Goal: Find specific page/section: Find specific page/section

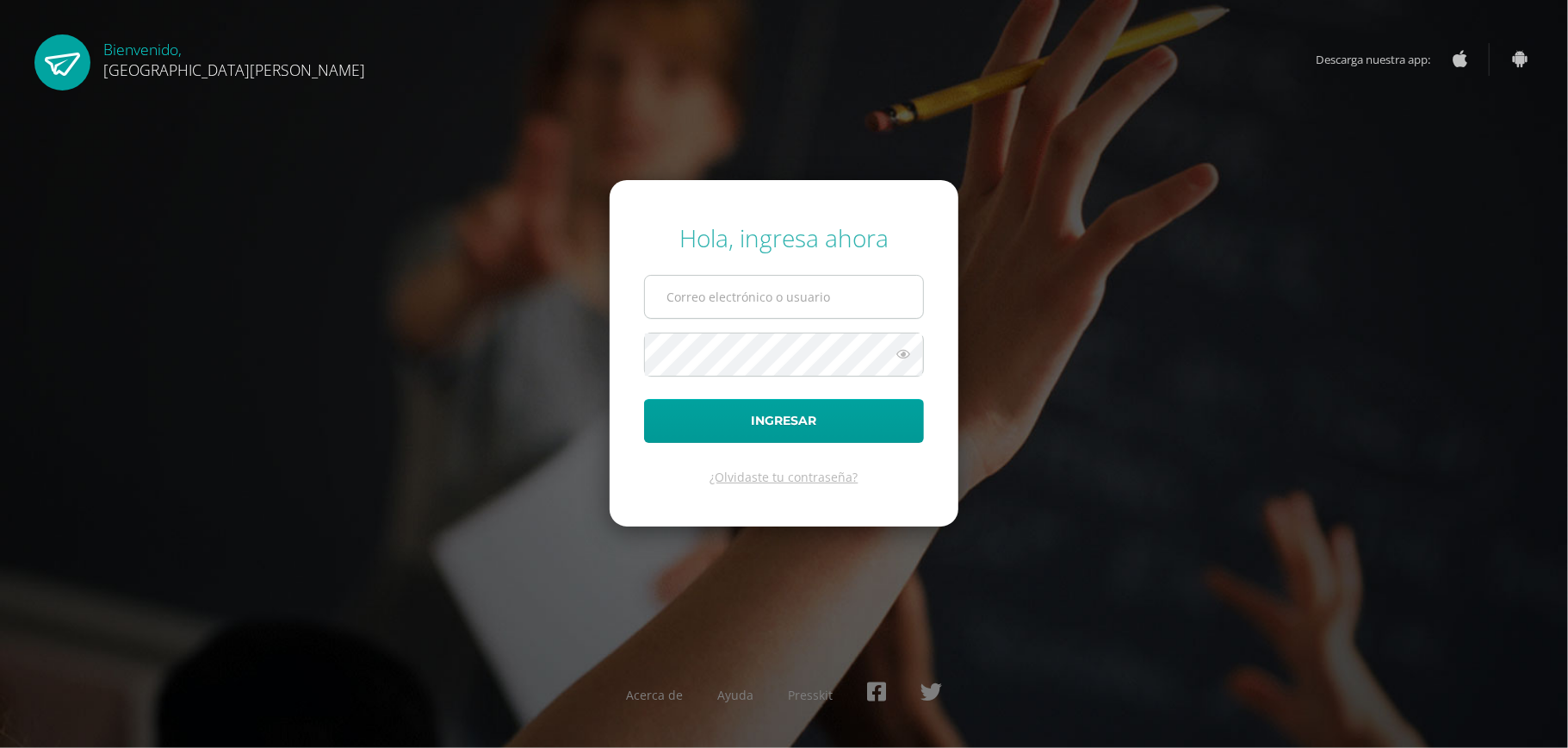
click at [795, 298] on input "text" at bounding box center [784, 297] width 278 height 42
type input "[EMAIL_ADDRESS][DOMAIN_NAME]"
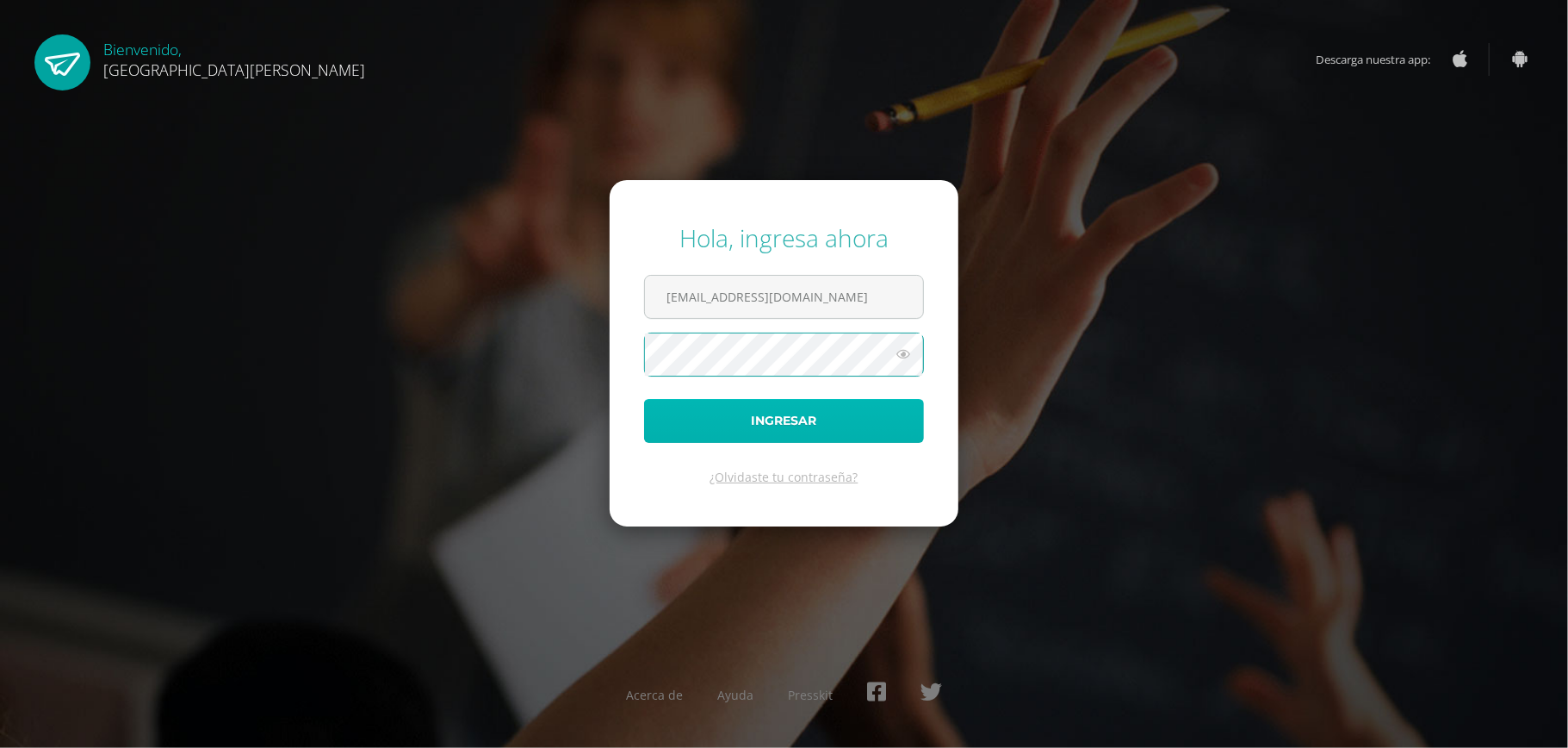
click at [752, 417] on button "Ingresar" at bounding box center [784, 421] width 280 height 44
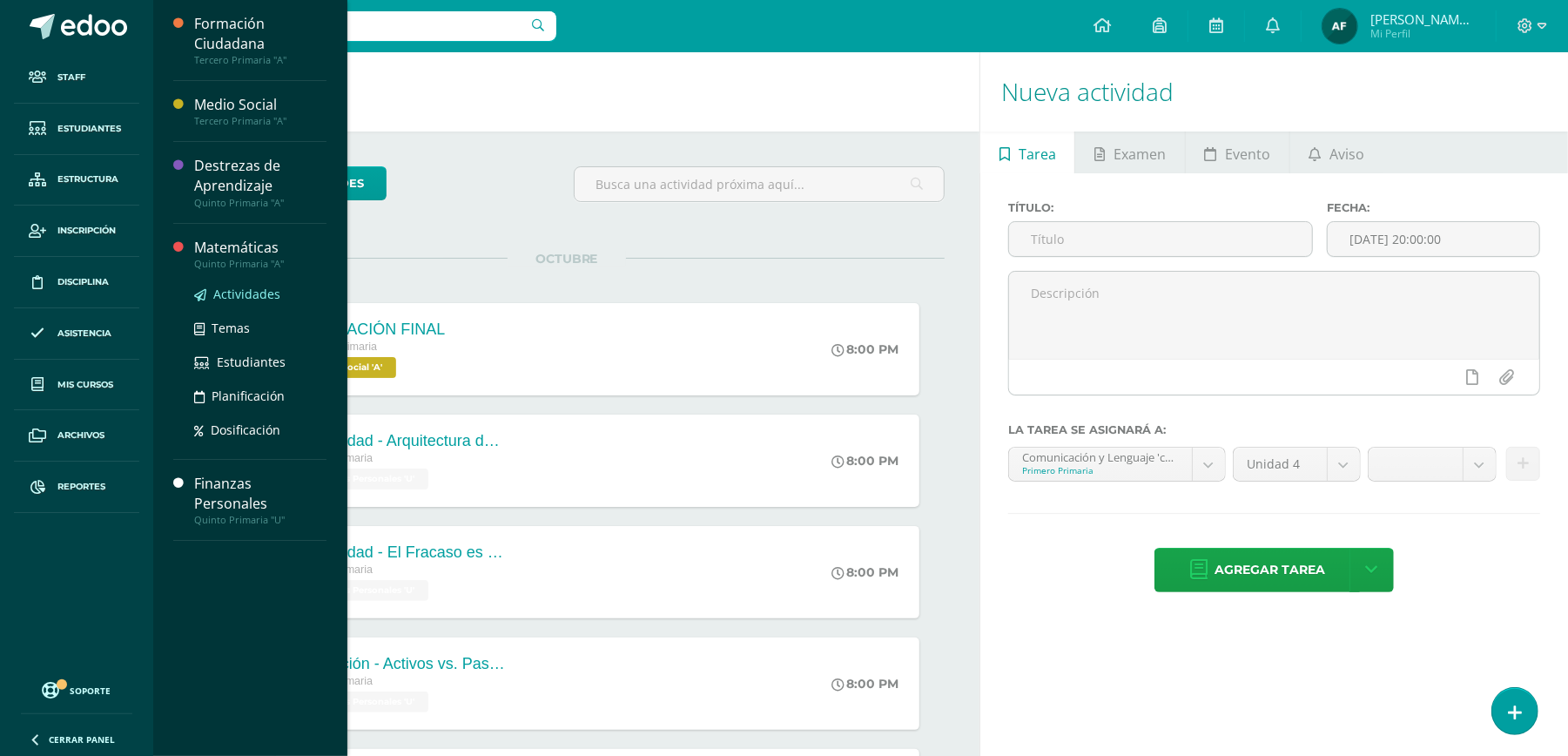
click at [245, 297] on span "Actividades" at bounding box center [247, 294] width 67 height 17
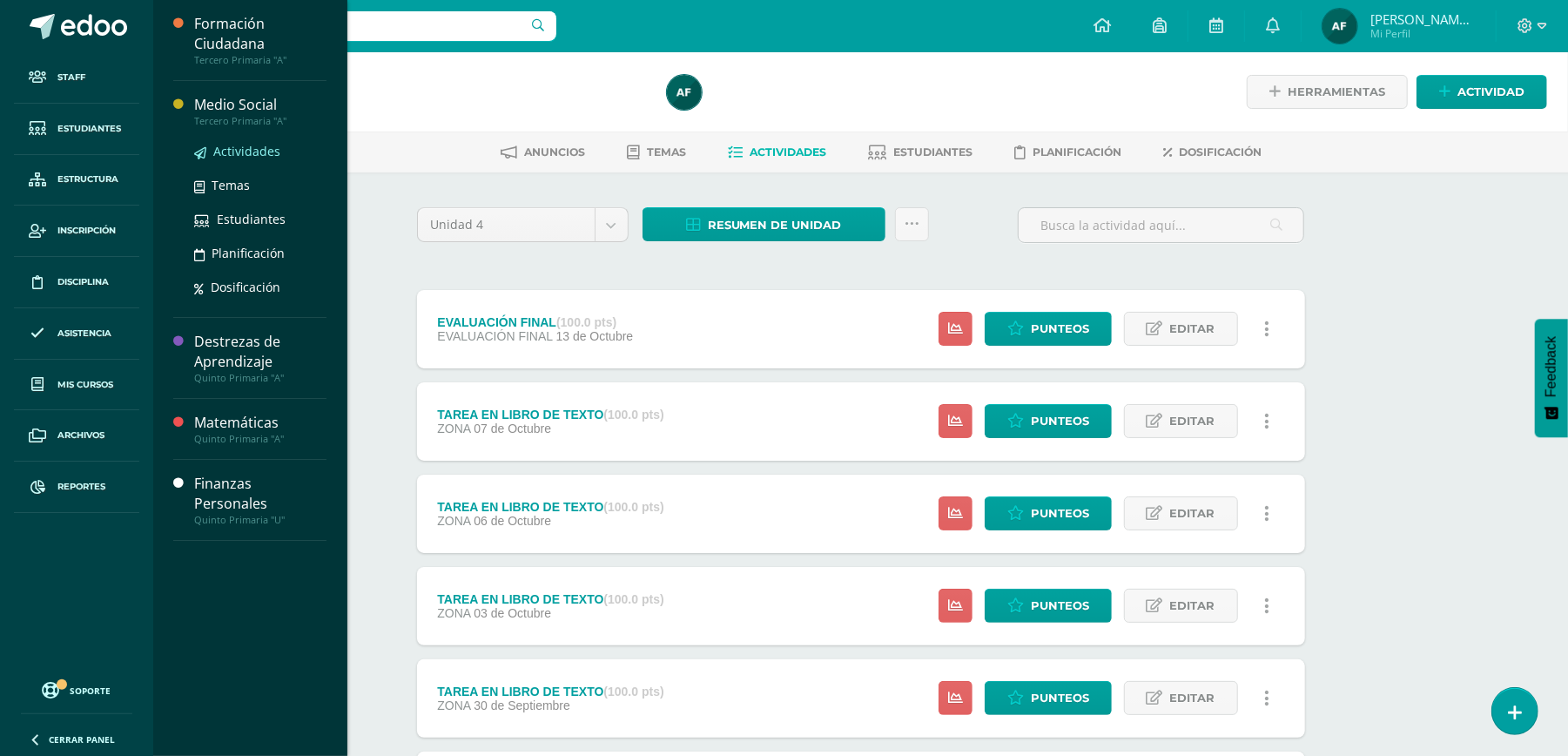
click at [256, 151] on span "Actividades" at bounding box center [247, 151] width 67 height 17
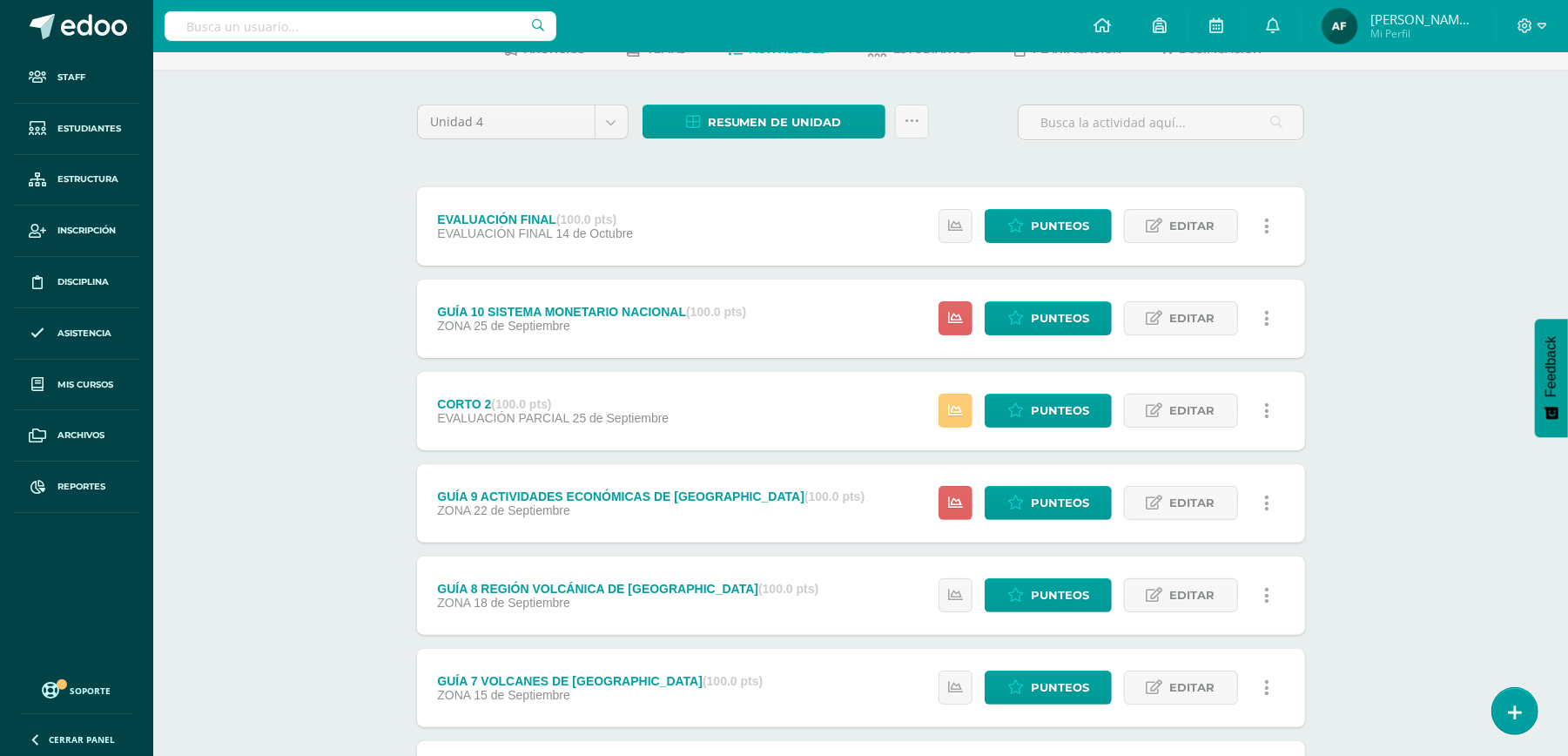
scroll to position [115, 0]
